Goal: Information Seeking & Learning: Understand process/instructions

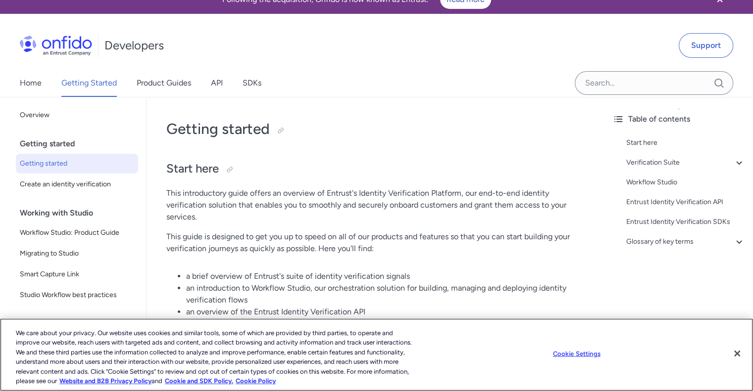
scroll to position [148, 0]
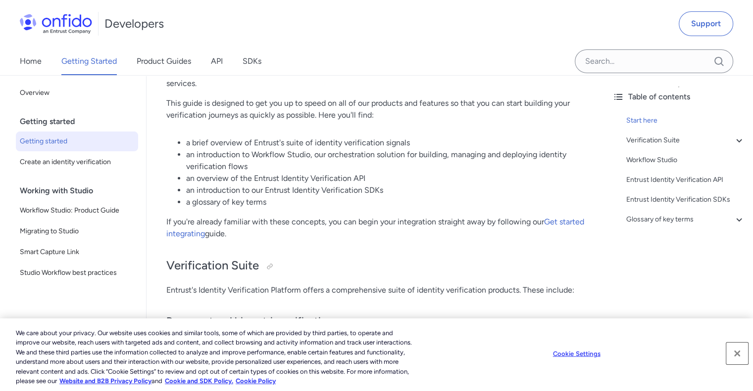
click at [738, 352] on button "Close" at bounding box center [737, 354] width 22 height 22
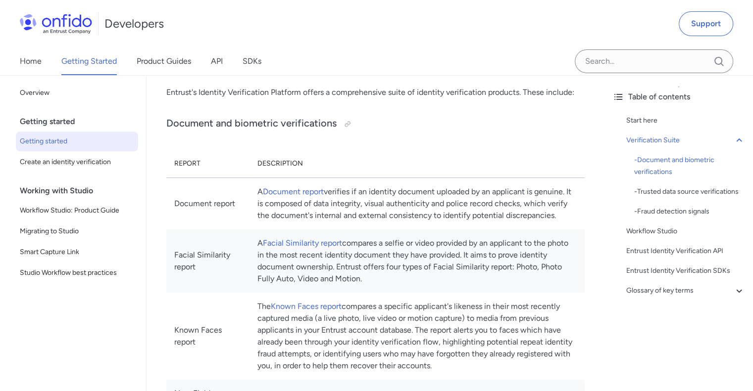
scroll to position [0, 0]
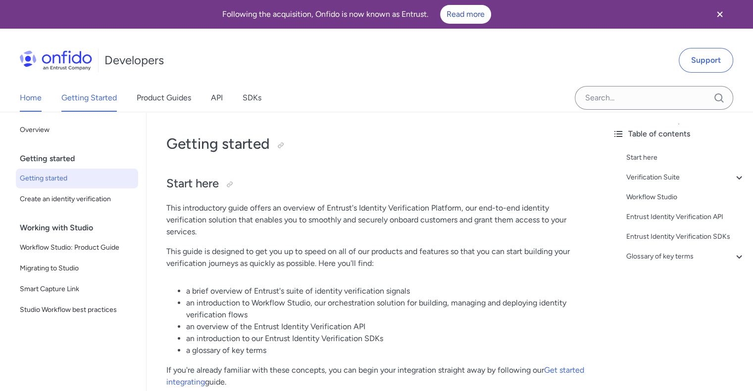
click at [33, 93] on link "Home" at bounding box center [31, 98] width 22 height 28
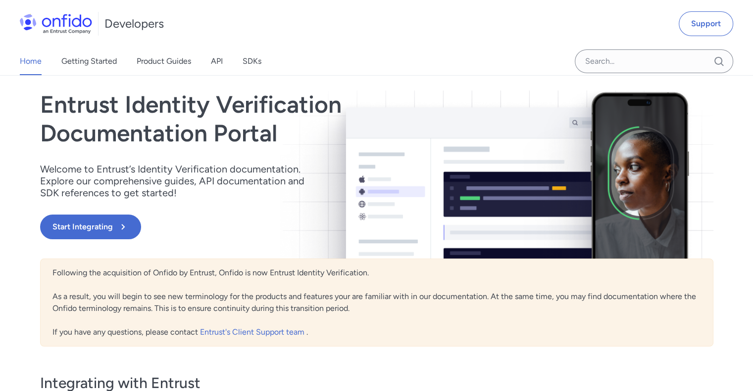
scroll to position [99, 0]
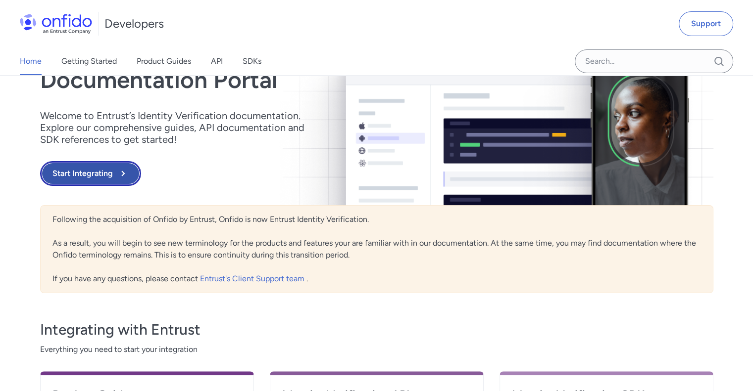
click at [107, 168] on button "Start Integrating" at bounding box center [90, 173] width 101 height 25
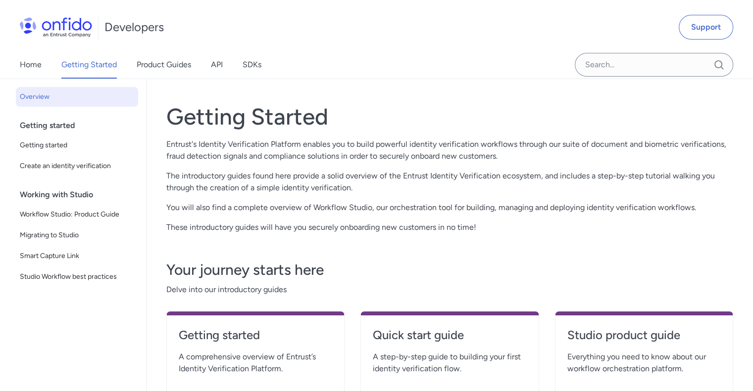
scroll to position [30, 0]
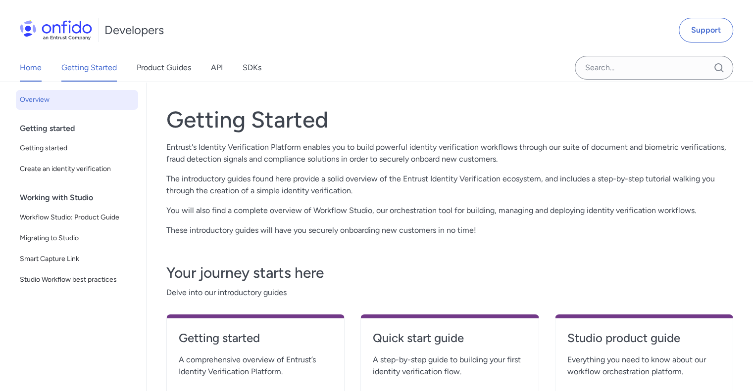
click at [39, 69] on link "Home" at bounding box center [31, 68] width 22 height 28
